Goal: Task Accomplishment & Management: Manage account settings

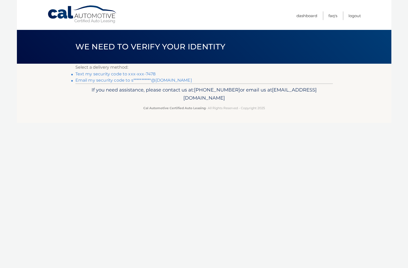
click at [144, 75] on link "Text my security code to xxx-xxx-7478" at bounding box center [115, 74] width 80 height 5
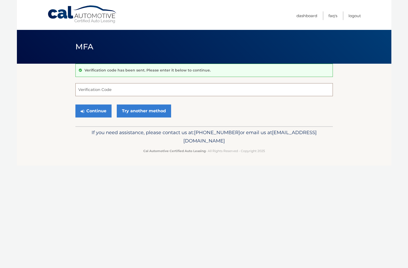
click at [109, 94] on input "Verification Code" at bounding box center [203, 89] width 257 height 13
type input "375398"
click at [75, 105] on button "Continue" at bounding box center [93, 111] width 36 height 13
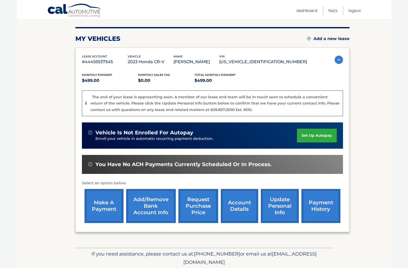
scroll to position [79, 0]
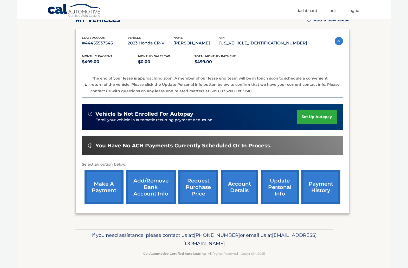
click at [109, 183] on link "make a payment" at bounding box center [104, 187] width 39 height 34
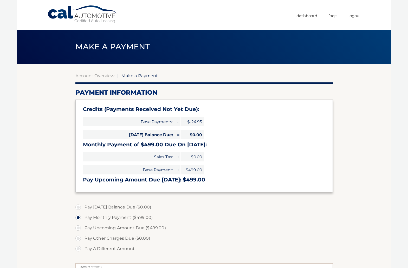
select select "OWUzYWY4ZGMtMGQ2NS00MmU5LWEzN2EtYjNhZjc4NTU3Nzdl"
click at [308, 16] on link "Dashboard" at bounding box center [306, 15] width 21 height 9
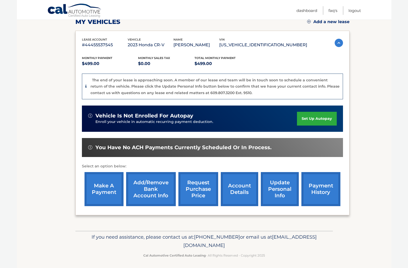
scroll to position [79, 0]
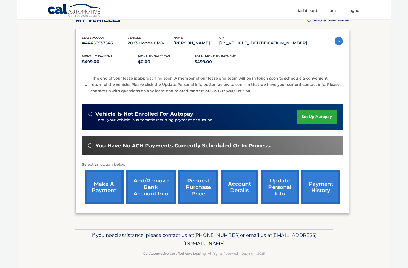
click at [332, 188] on link "payment history" at bounding box center [320, 187] width 39 height 34
click at [358, 12] on link "Logout" at bounding box center [355, 10] width 12 height 9
